Goal: Transaction & Acquisition: Purchase product/service

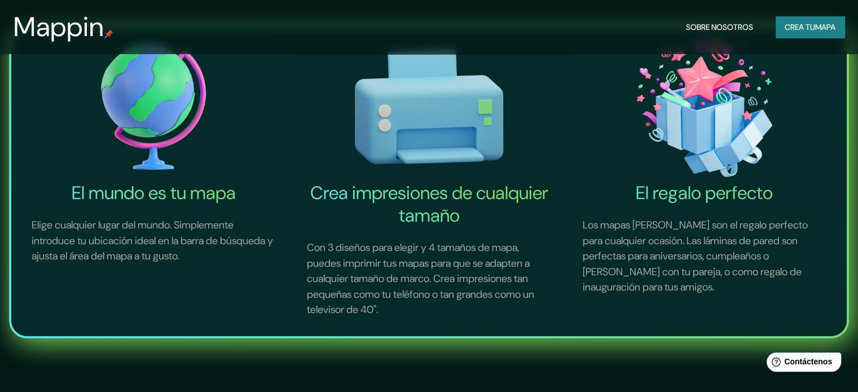
scroll to position [395, 0]
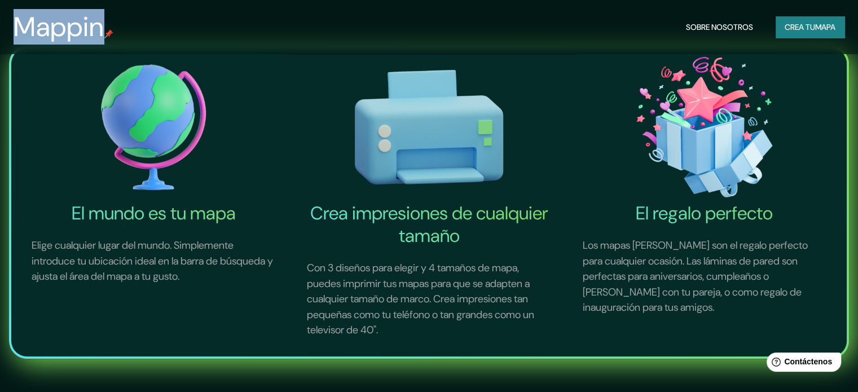
drag, startPoint x: 109, startPoint y: 22, endPoint x: 94, endPoint y: 30, distance: 17.2
click at [108, 22] on div "Mappin" at bounding box center [64, 27] width 100 height 32
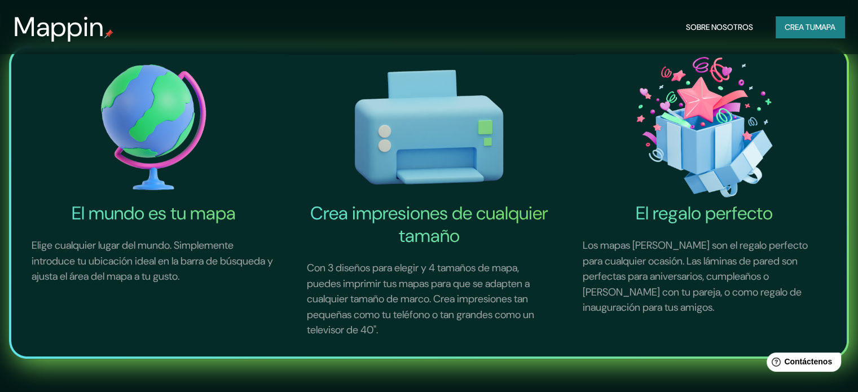
click at [90, 32] on font "Mappin" at bounding box center [59, 27] width 91 height 36
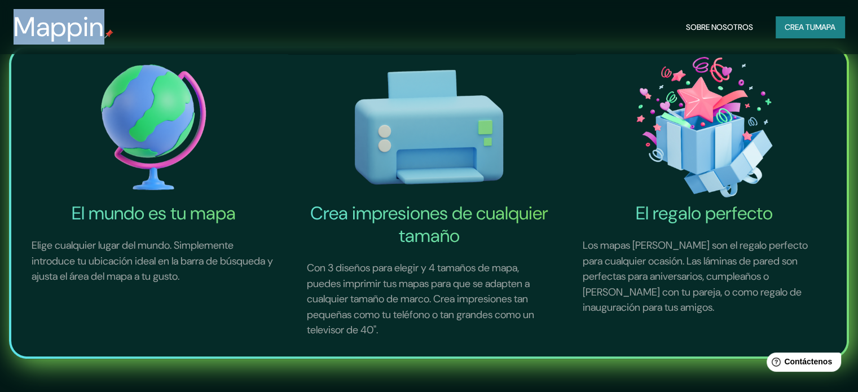
click at [90, 32] on font "Mappin" at bounding box center [59, 27] width 91 height 36
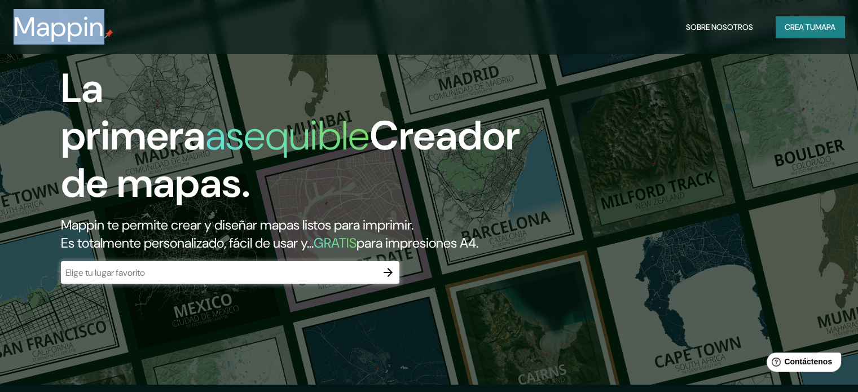
scroll to position [0, 0]
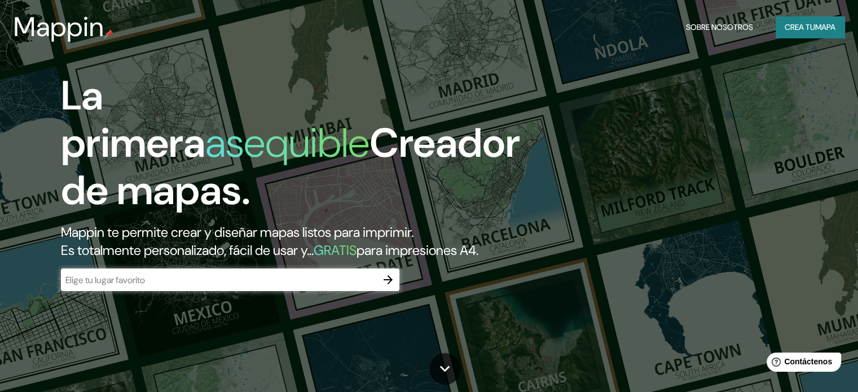
click at [186, 286] on input "text" at bounding box center [219, 279] width 316 height 13
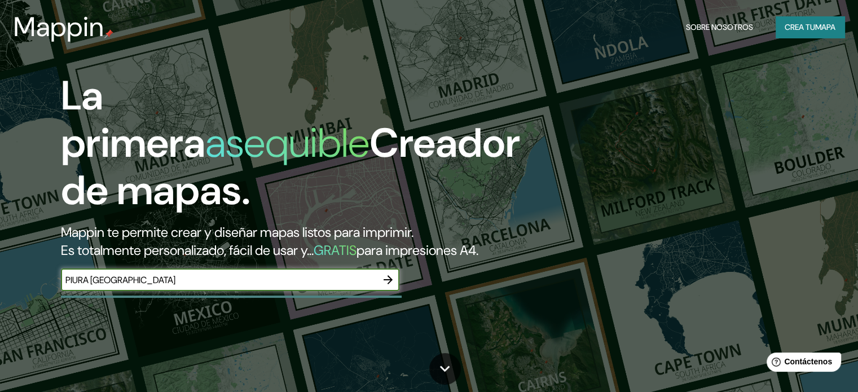
type input "PIURA [GEOGRAPHIC_DATA]"
click at [383, 286] on icon "button" at bounding box center [388, 280] width 14 height 14
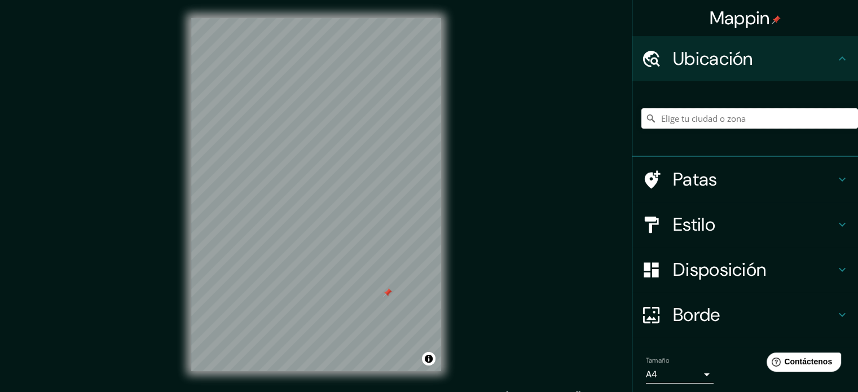
click at [680, 113] on input "Elige tu ciudad o zona" at bounding box center [749, 118] width 217 height 20
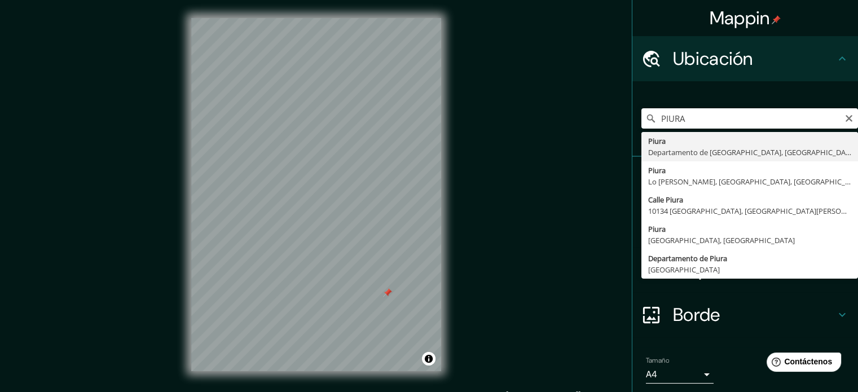
type input "Piura, [GEOGRAPHIC_DATA], [GEOGRAPHIC_DATA]"
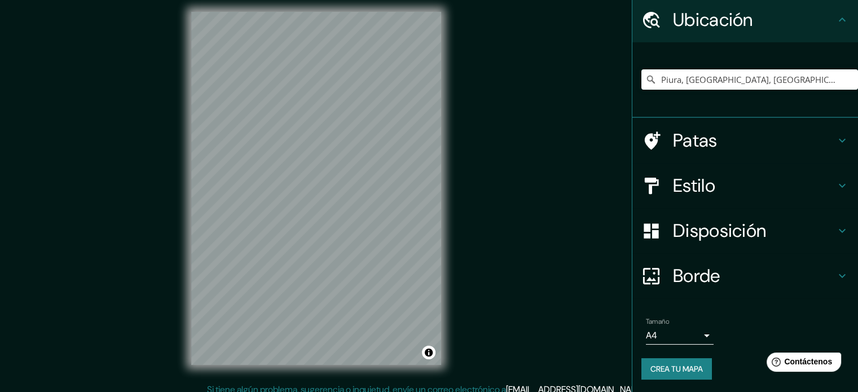
scroll to position [15, 0]
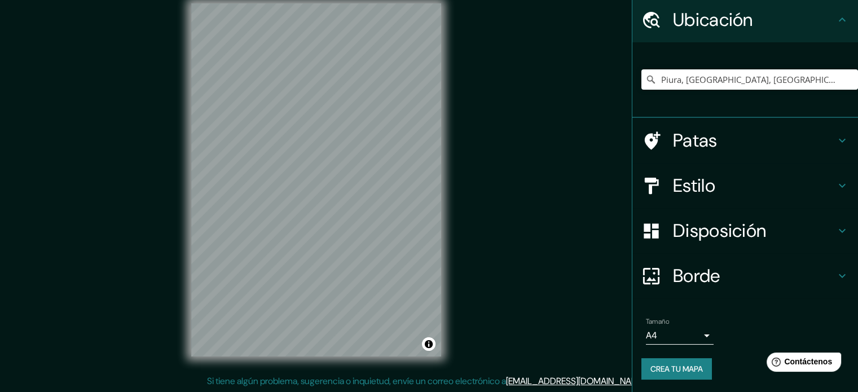
click at [693, 327] on div "Tamaño A4 single" at bounding box center [680, 330] width 68 height 27
click at [695, 334] on body "Mappin Ubicación Piura, [GEOGRAPHIC_DATA], [GEOGRAPHIC_DATA] Patas Estilo Dispo…" at bounding box center [429, 181] width 858 height 392
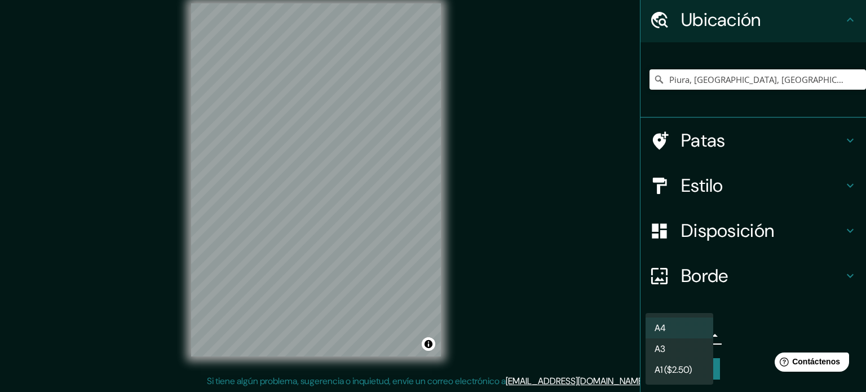
click at [690, 346] on li "A3" at bounding box center [680, 348] width 68 height 21
type input "a4"
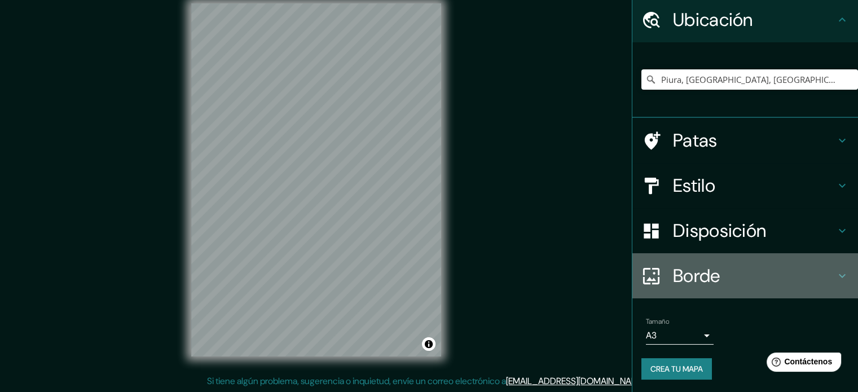
click at [713, 269] on h4 "Borde" at bounding box center [754, 275] width 162 height 23
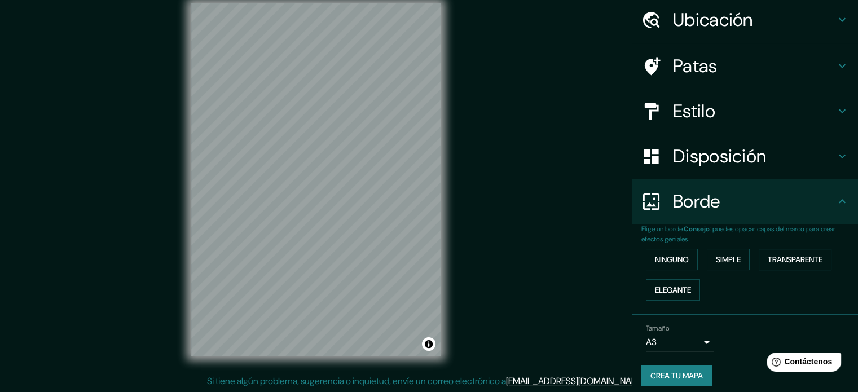
click at [767, 258] on font "Transparente" at bounding box center [794, 259] width 55 height 10
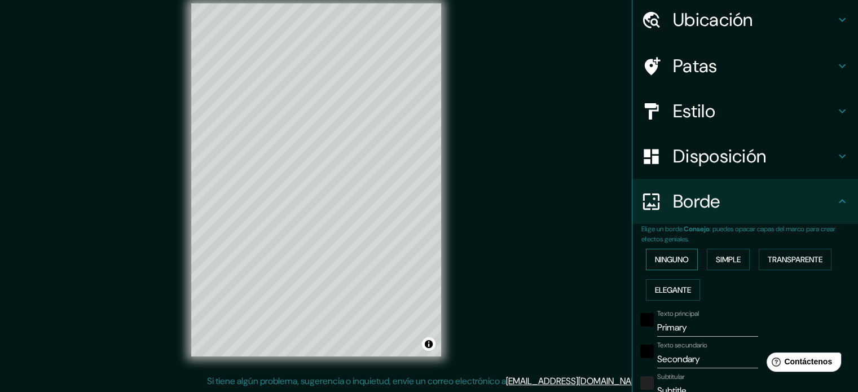
click at [674, 261] on font "Ninguno" at bounding box center [672, 259] width 34 height 10
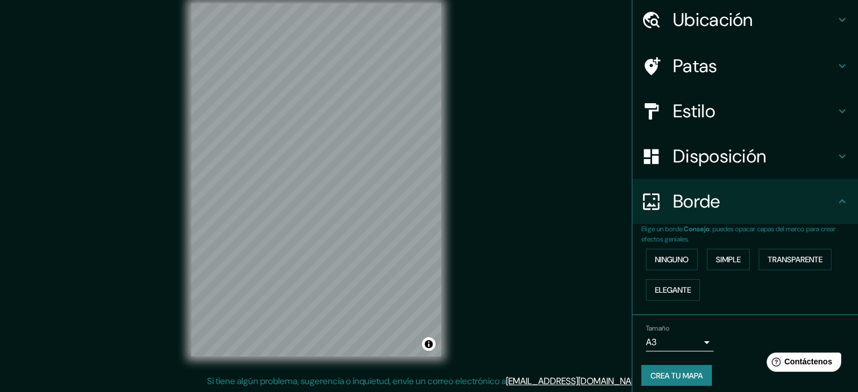
click at [711, 153] on font "Disposición" at bounding box center [719, 156] width 93 height 24
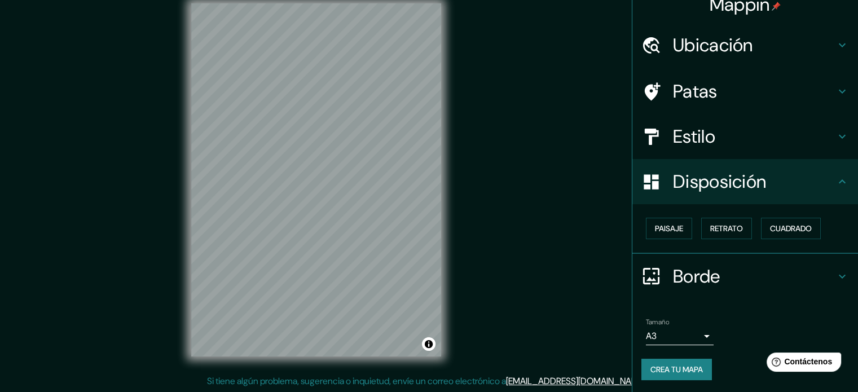
scroll to position [14, 0]
click at [706, 148] on div "Estilo" at bounding box center [745, 136] width 226 height 45
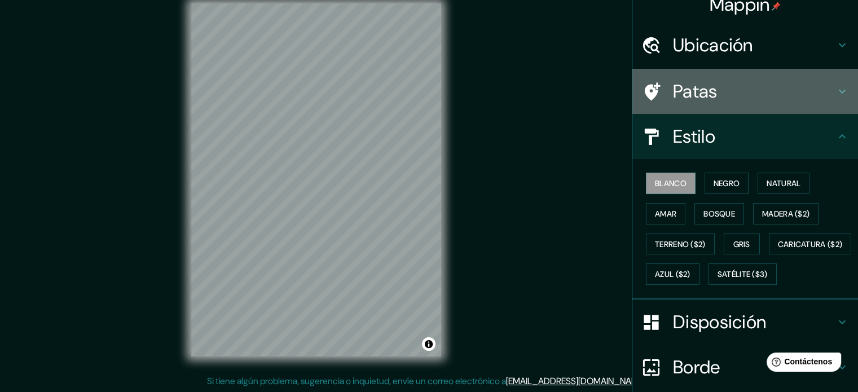
click at [719, 92] on h4 "Patas" at bounding box center [754, 91] width 162 height 23
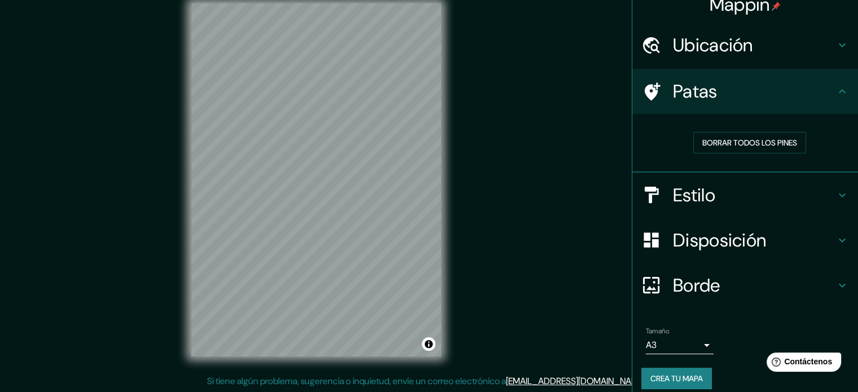
click at [726, 47] on font "Ubicación" at bounding box center [713, 45] width 80 height 24
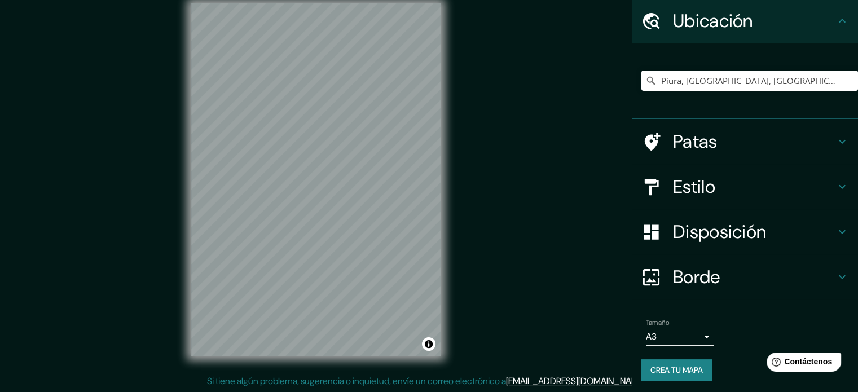
scroll to position [39, 0]
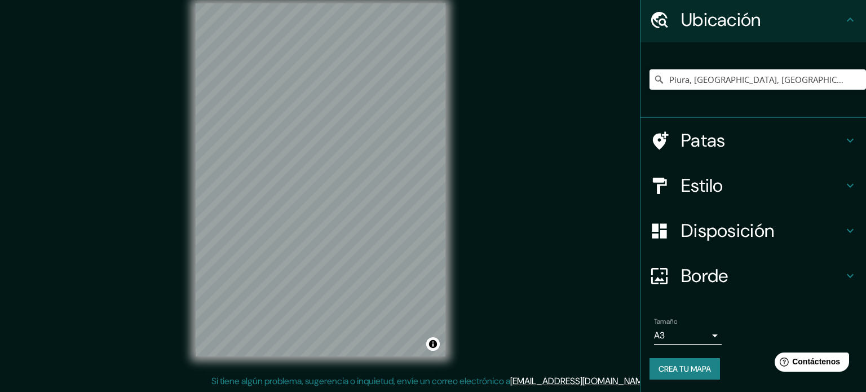
click at [702, 327] on body "Mappin Ubicación Piura, [GEOGRAPHIC_DATA], [GEOGRAPHIC_DATA] Patas Estilo Dispo…" at bounding box center [433, 181] width 866 height 392
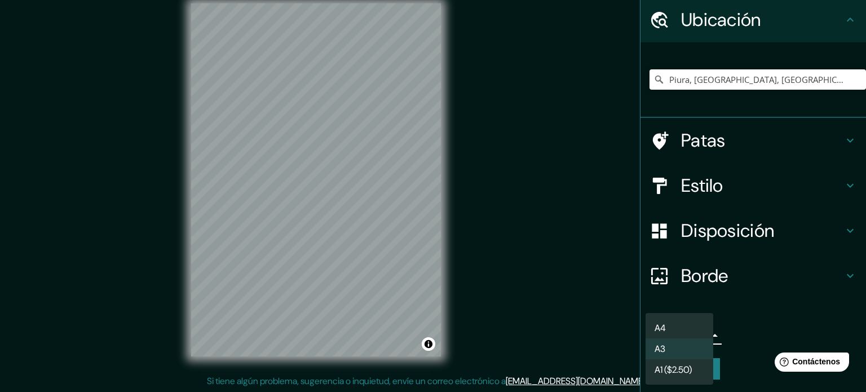
click at [812, 342] on div at bounding box center [433, 196] width 866 height 392
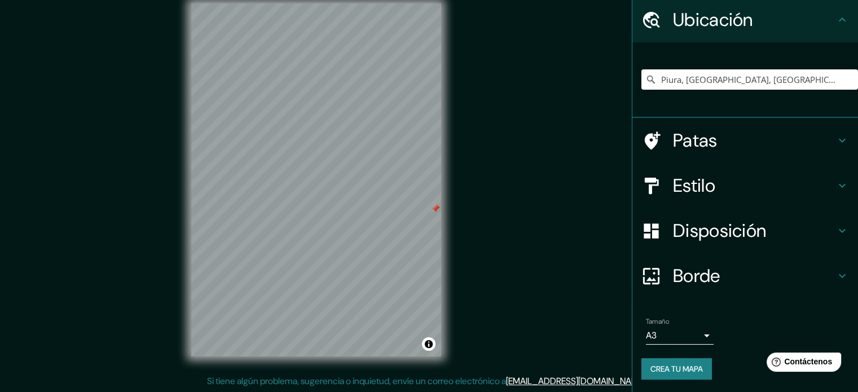
click at [436, 210] on div at bounding box center [435, 208] width 9 height 9
drag, startPoint x: 485, startPoint y: 201, endPoint x: 555, endPoint y: 227, distance: 74.6
click at [487, 234] on div "Mappin Ubicación Piura, [GEOGRAPHIC_DATA], [GEOGRAPHIC_DATA] Patas Estilo Dispo…" at bounding box center [429, 188] width 858 height 407
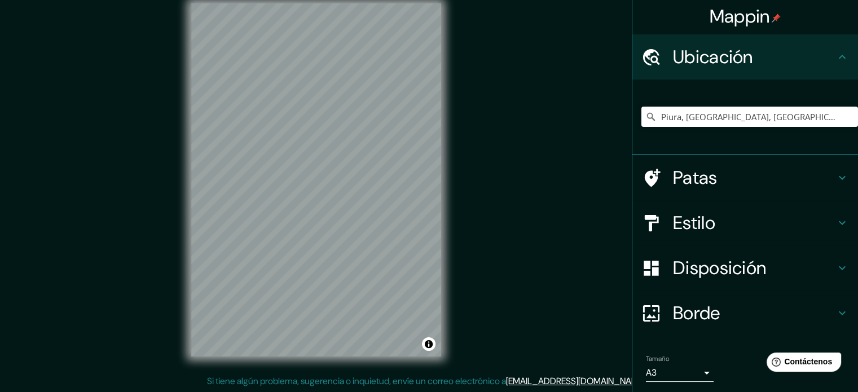
scroll to position [0, 0]
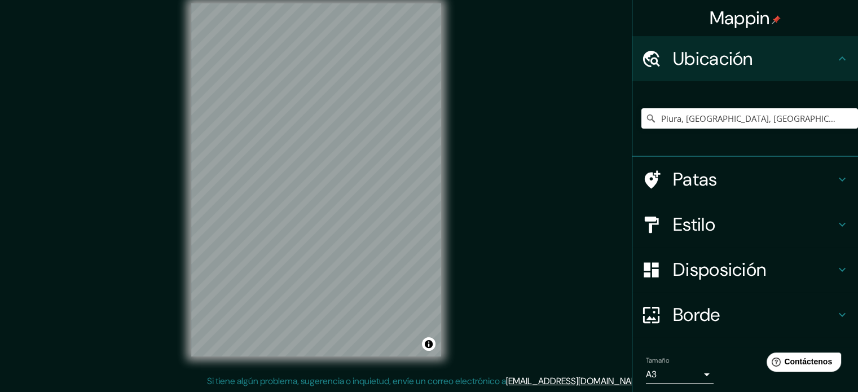
click at [811, 65] on h4 "Ubicación" at bounding box center [754, 58] width 162 height 23
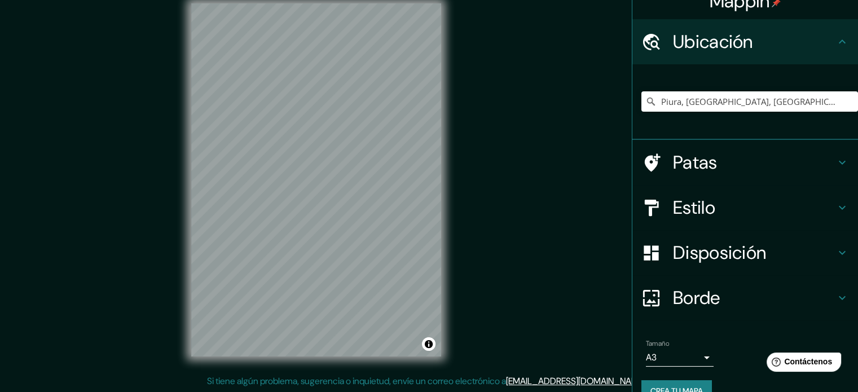
scroll to position [39, 0]
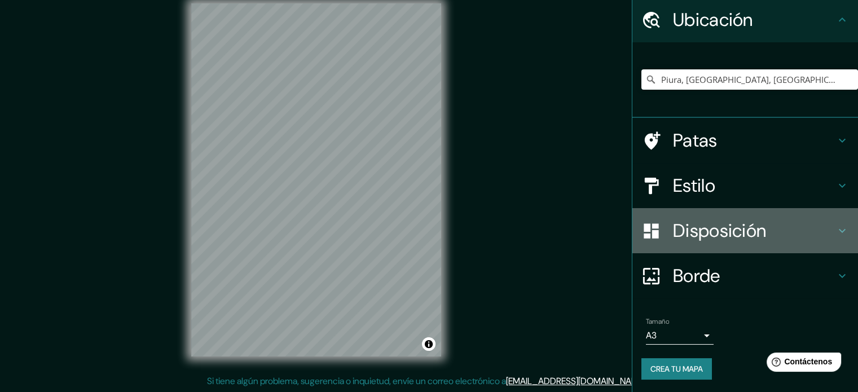
click at [835, 225] on icon at bounding box center [842, 231] width 14 height 14
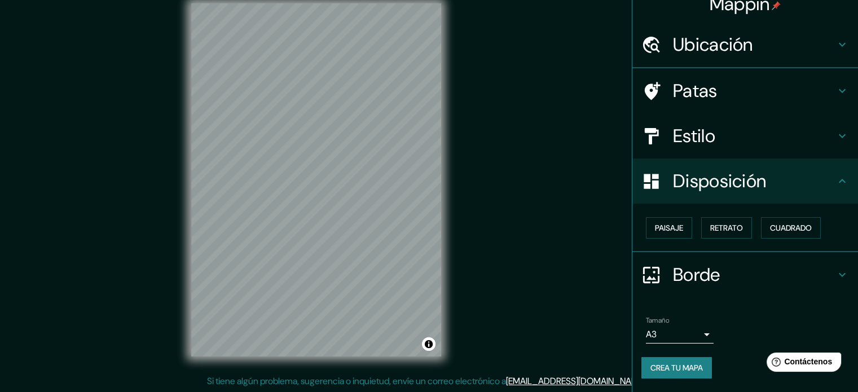
scroll to position [14, 0]
click at [773, 224] on font "Cuadrado" at bounding box center [791, 228] width 42 height 10
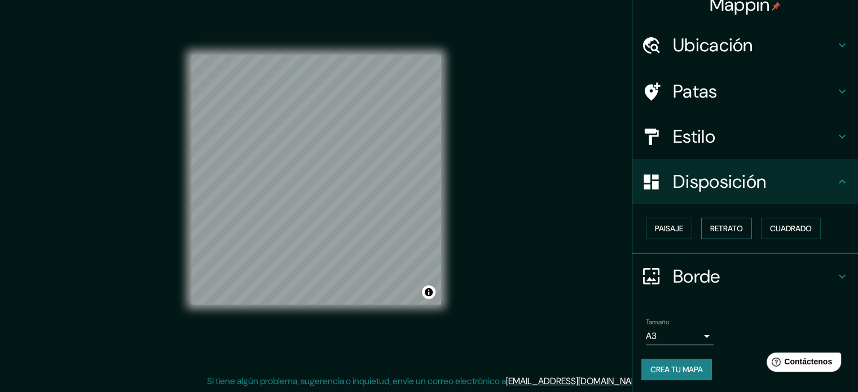
click at [729, 223] on font "Retrato" at bounding box center [726, 228] width 33 height 10
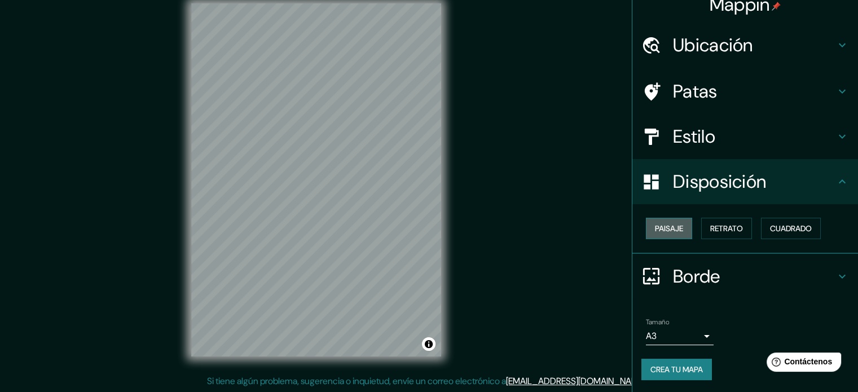
click at [665, 224] on font "Paisaje" at bounding box center [669, 228] width 28 height 10
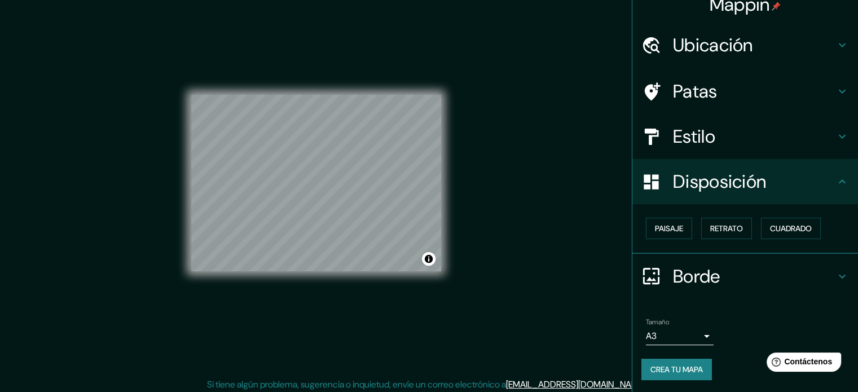
scroll to position [11, 0]
click at [492, 164] on div "Mappin Ubicación Piura, [GEOGRAPHIC_DATA], [GEOGRAPHIC_DATA] Patas Estilo Dispo…" at bounding box center [429, 192] width 858 height 407
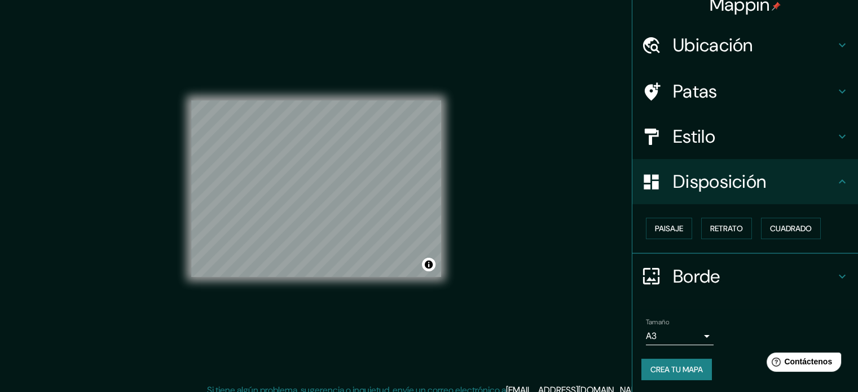
scroll to position [0, 0]
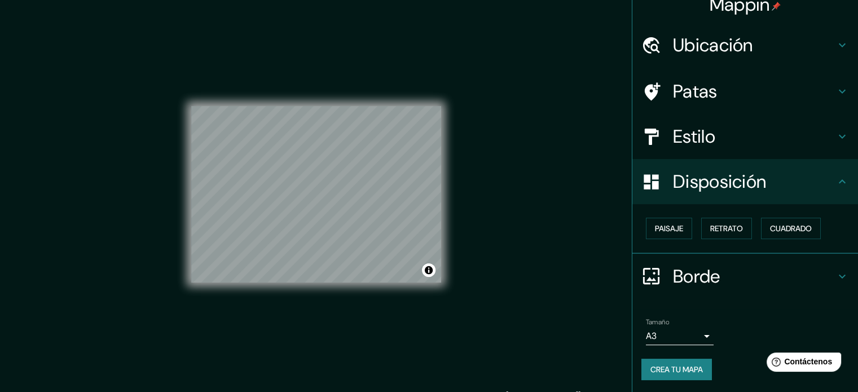
click at [683, 364] on font "Crea tu mapa" at bounding box center [676, 369] width 52 height 10
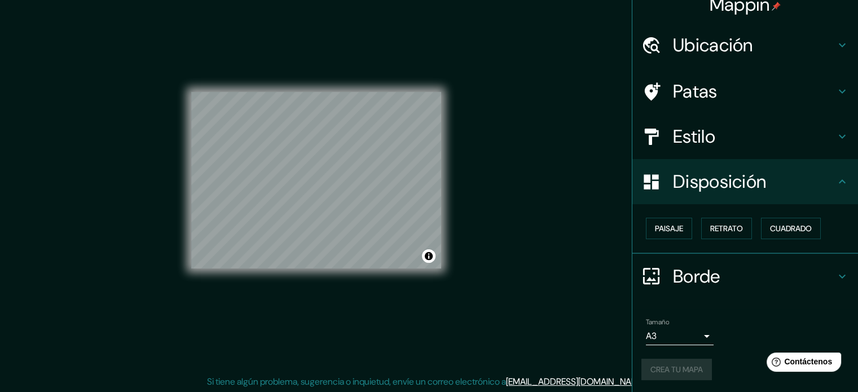
scroll to position [15, 0]
click at [835, 270] on icon at bounding box center [842, 277] width 14 height 14
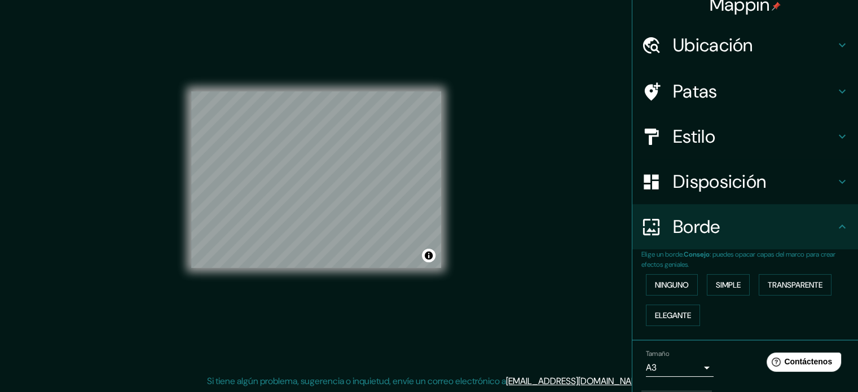
click at [835, 227] on icon at bounding box center [842, 227] width 14 height 14
click at [826, 226] on div "Borde" at bounding box center [745, 226] width 226 height 45
click at [839, 226] on icon at bounding box center [842, 226] width 7 height 4
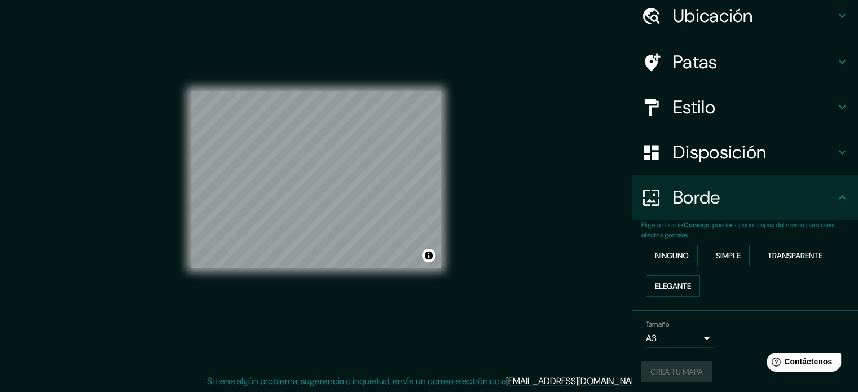
scroll to position [45, 0]
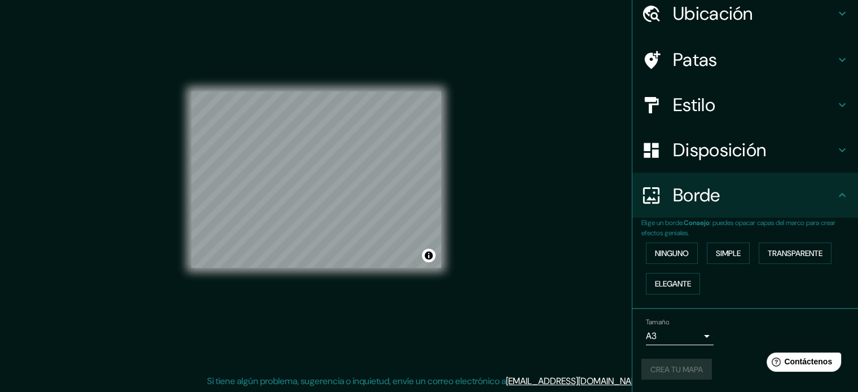
click at [687, 368] on div "Crea tu mapa" at bounding box center [745, 369] width 208 height 21
click at [419, 209] on div at bounding box center [417, 208] width 9 height 9
click at [652, 370] on font "Crea tu mapa" at bounding box center [676, 369] width 52 height 10
drag, startPoint x: 443, startPoint y: 240, endPoint x: 533, endPoint y: 161, distance: 119.8
click at [533, 161] on div "Mappin Ubicación Piura, [GEOGRAPHIC_DATA], [GEOGRAPHIC_DATA] Patas Estilo Dispo…" at bounding box center [429, 188] width 858 height 407
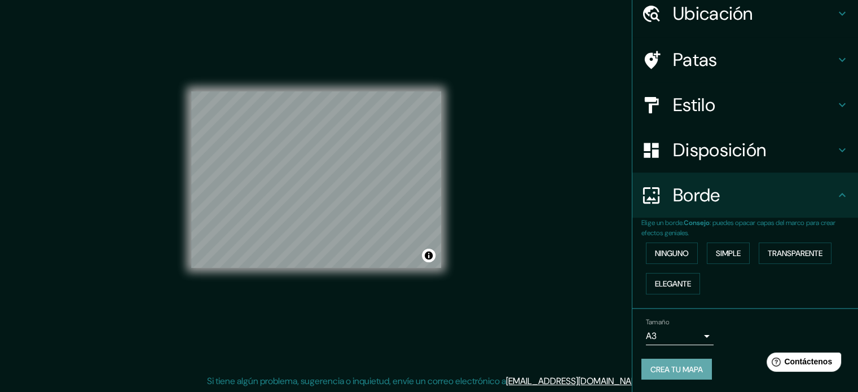
click at [676, 365] on font "Crea tu mapa" at bounding box center [676, 369] width 52 height 10
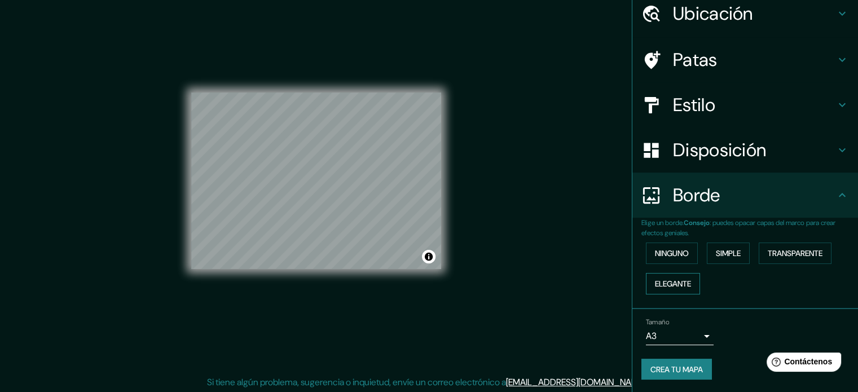
scroll to position [15, 0]
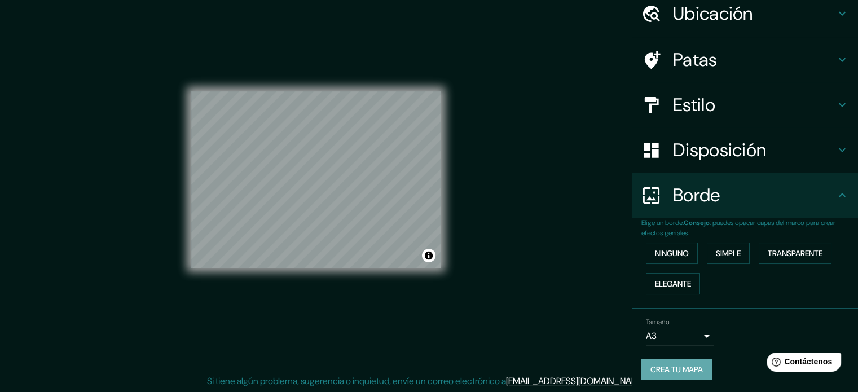
click at [668, 364] on font "Crea tu mapa" at bounding box center [676, 369] width 52 height 10
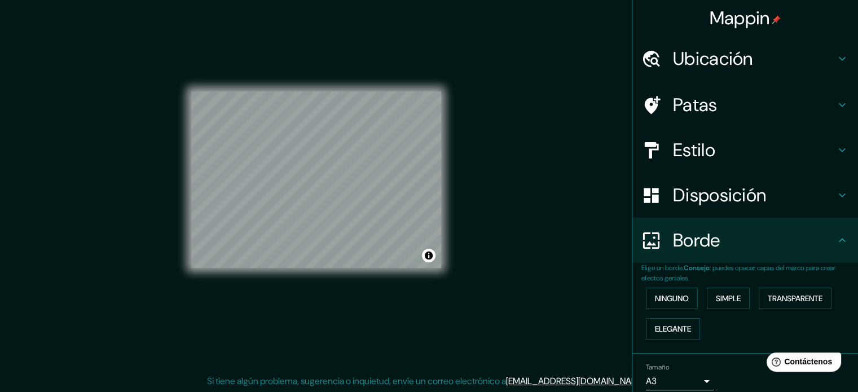
scroll to position [45, 0]
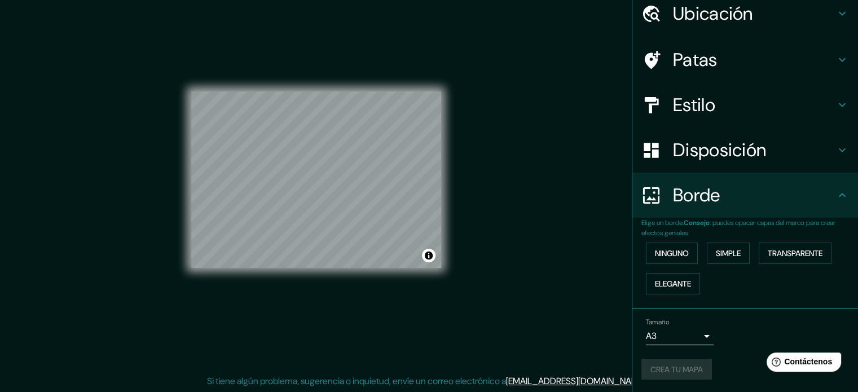
drag, startPoint x: 850, startPoint y: 301, endPoint x: 4, endPoint y: 1, distance: 898.2
drag, startPoint x: 614, startPoint y: 346, endPoint x: 619, endPoint y: 350, distance: 6.4
click at [614, 346] on div "Mappin Ubicación Piura, [GEOGRAPHIC_DATA], [GEOGRAPHIC_DATA] Patas Estilo Dispo…" at bounding box center [429, 188] width 858 height 407
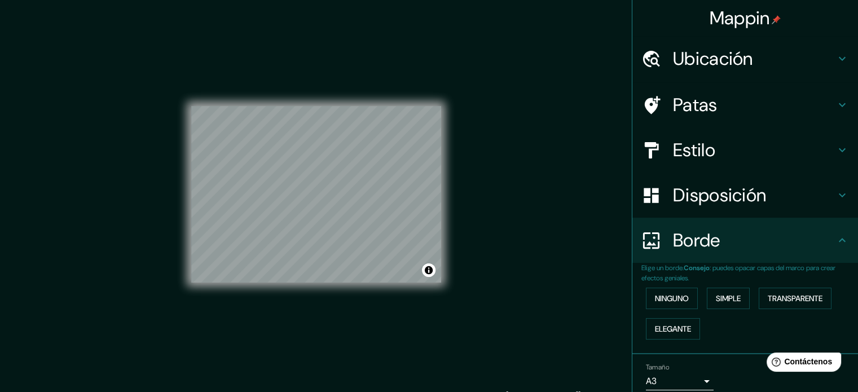
scroll to position [0, 0]
